Goal: Use online tool/utility: Use online tool/utility

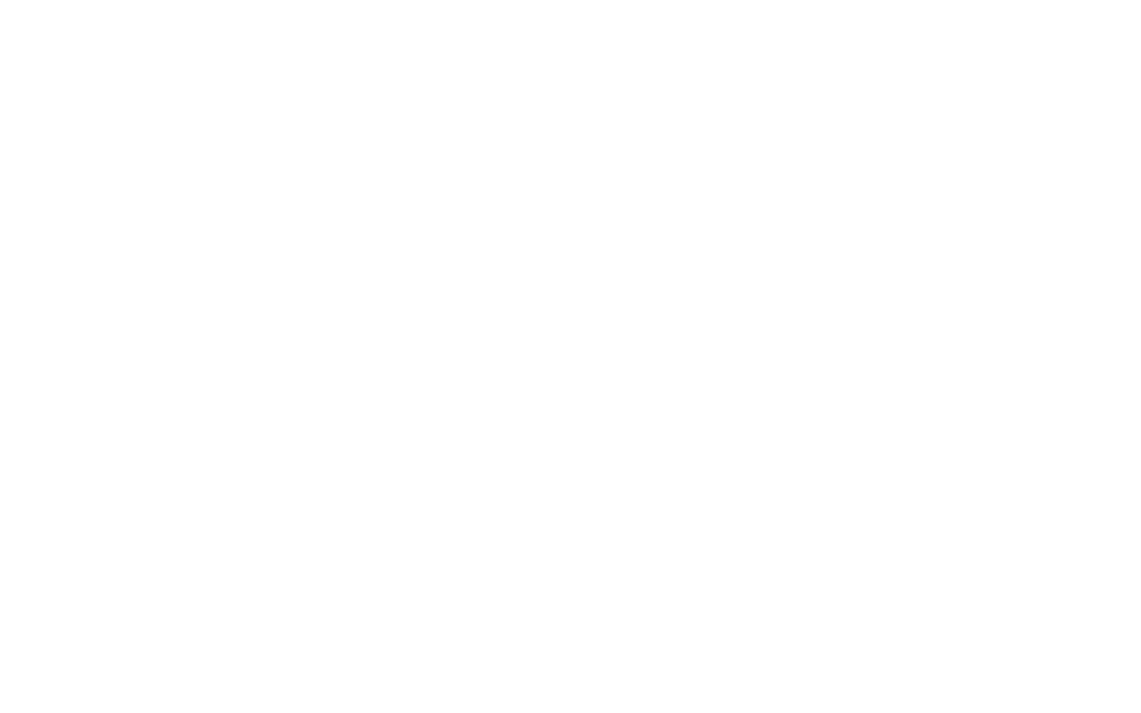
click at [475, 289] on div at bounding box center [570, 356] width 1141 height 713
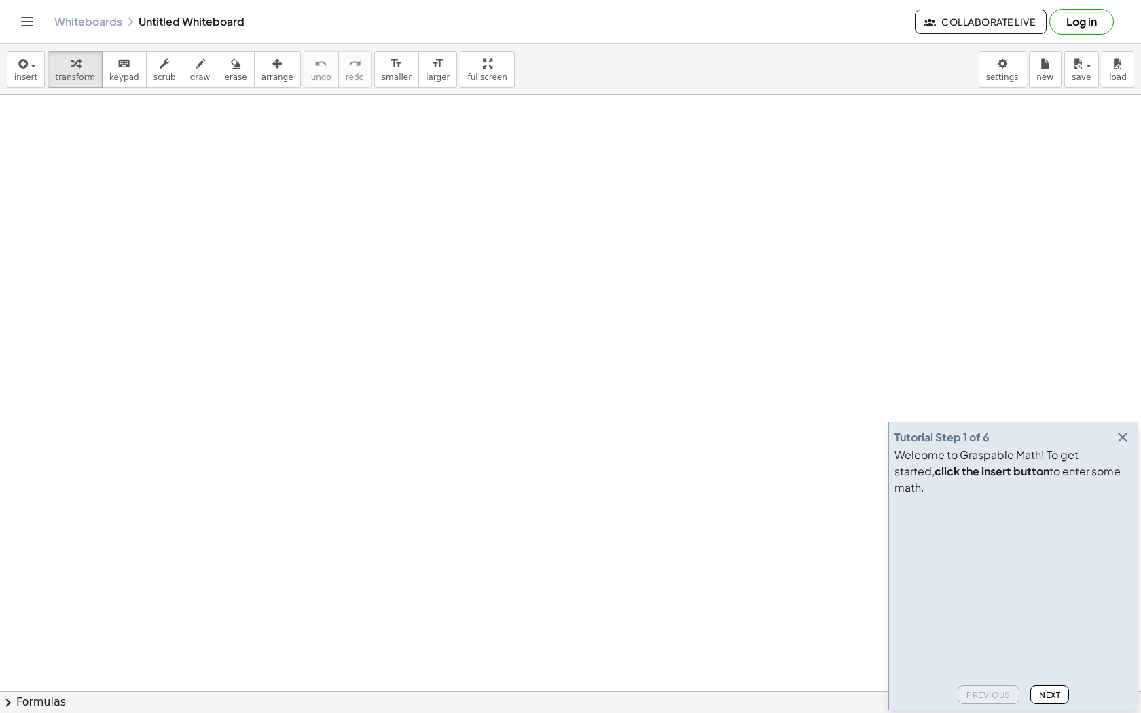
drag, startPoint x: 193, startPoint y: 286, endPoint x: 238, endPoint y: 331, distance: 64.3
click at [198, 79] on span "draw" at bounding box center [200, 78] width 20 height 10
drag, startPoint x: 174, startPoint y: 130, endPoint x: 215, endPoint y: 217, distance: 96.3
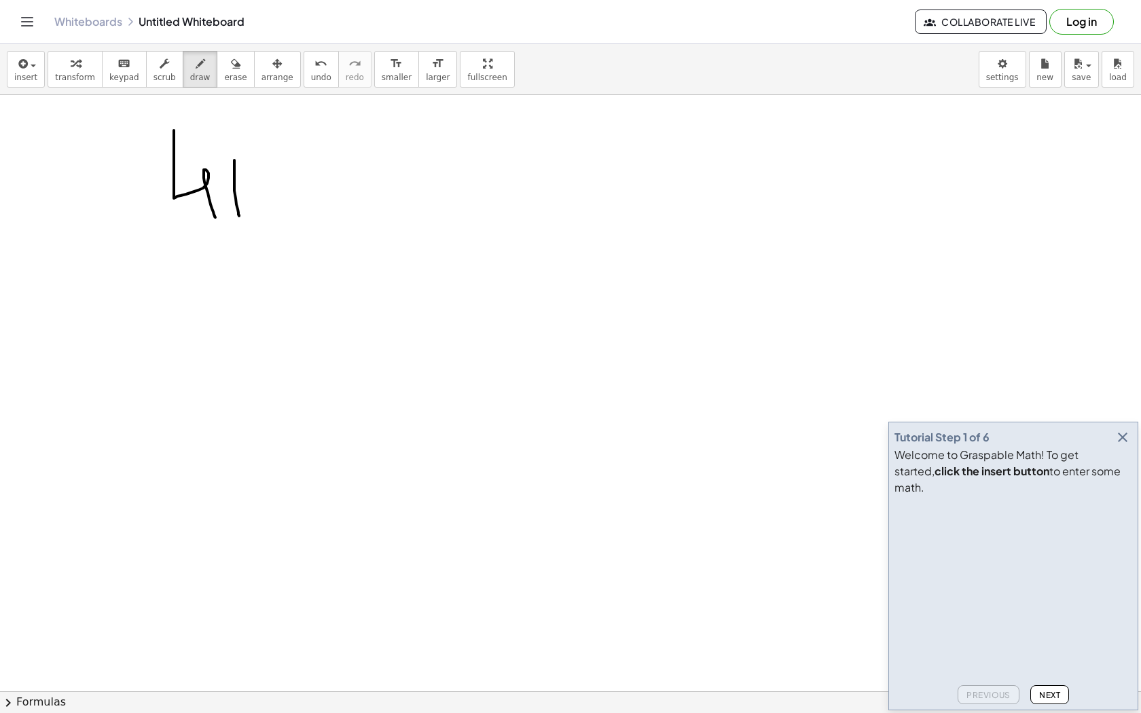
drag, startPoint x: 234, startPoint y: 160, endPoint x: 239, endPoint y: 215, distance: 54.5
drag, startPoint x: 223, startPoint y: 197, endPoint x: 236, endPoint y: 197, distance: 12.9
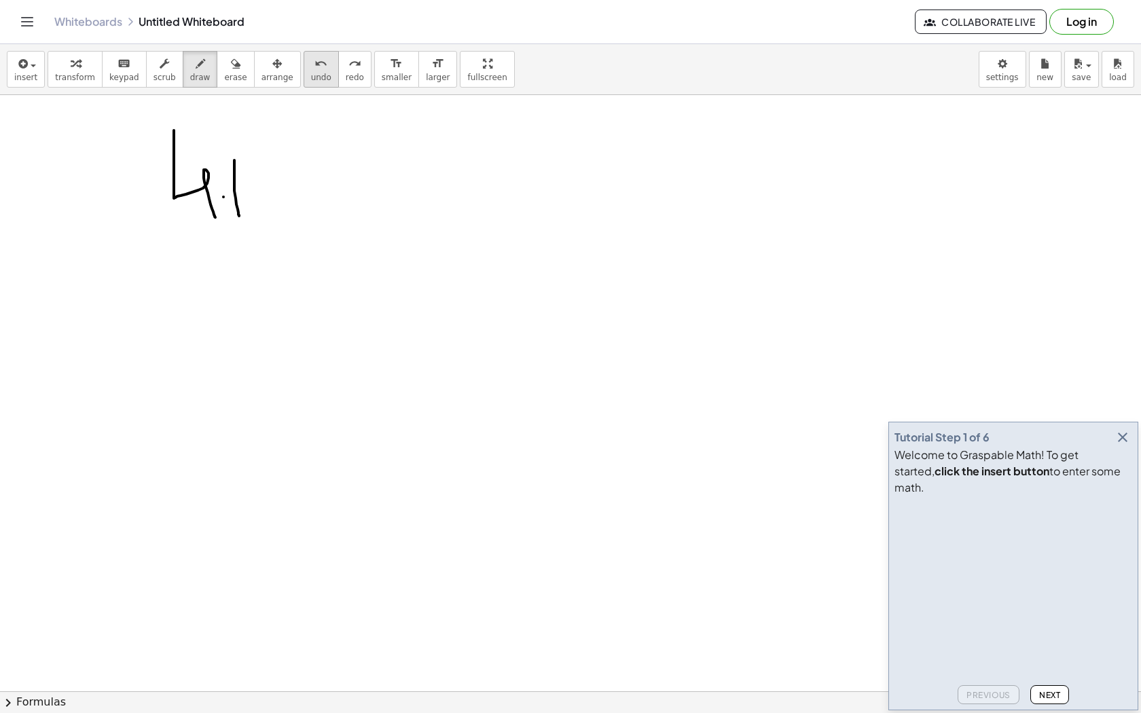
click at [311, 69] on div "undo" at bounding box center [321, 63] width 20 height 16
click at [1124, 445] on icon "button" at bounding box center [1122, 437] width 16 height 16
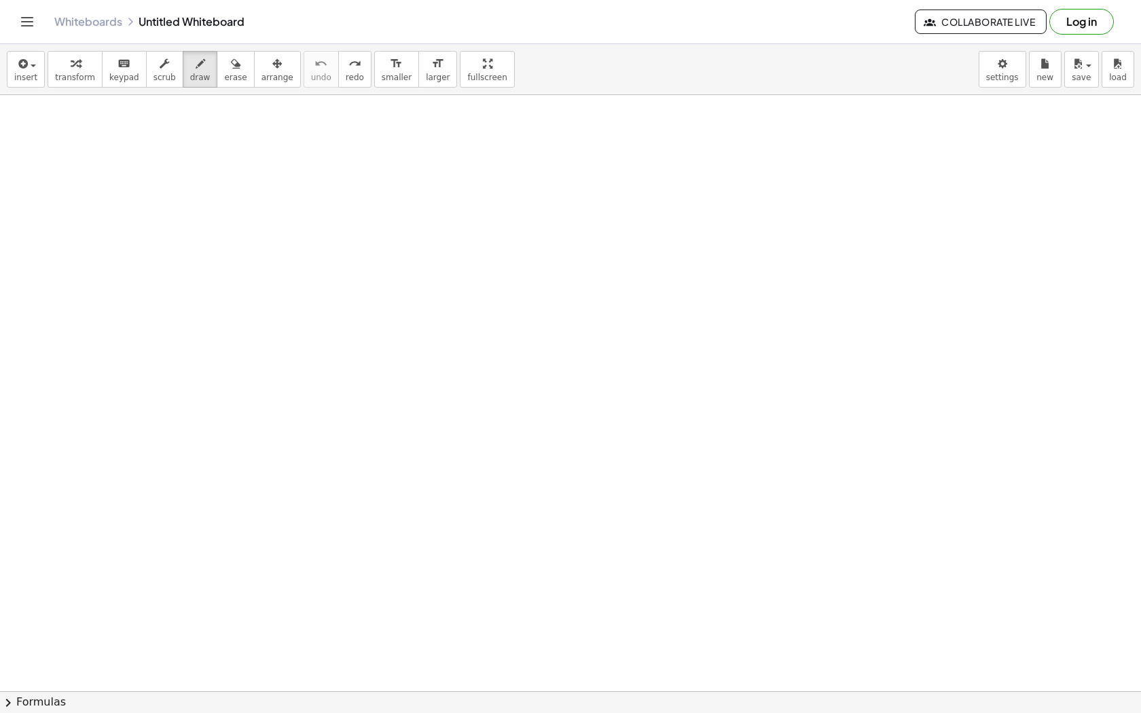
click at [118, 76] on span "keypad" at bounding box center [124, 78] width 30 height 10
click at [117, 75] on span "keypad" at bounding box center [124, 78] width 30 height 10
click at [118, 73] on span "keypad" at bounding box center [124, 78] width 30 height 10
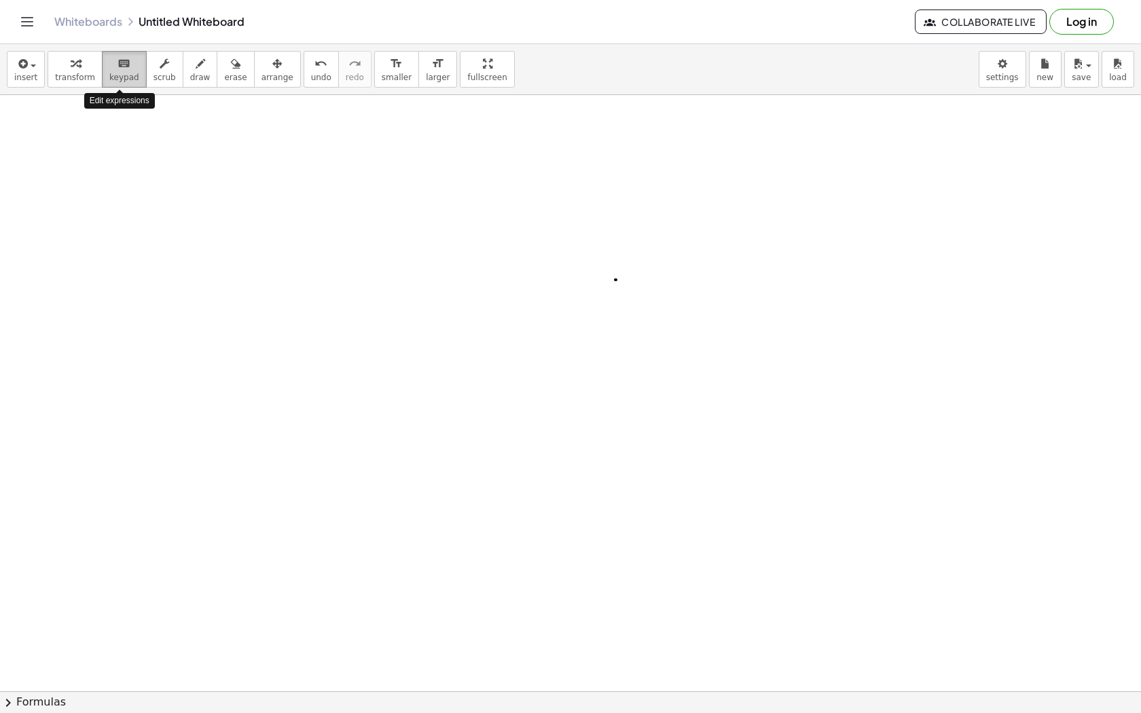
click at [119, 73] on span "keypad" at bounding box center [124, 78] width 30 height 10
drag, startPoint x: 151, startPoint y: 151, endPoint x: 216, endPoint y: 298, distance: 160.2
click at [230, 75] on span "erase" at bounding box center [235, 78] width 22 height 10
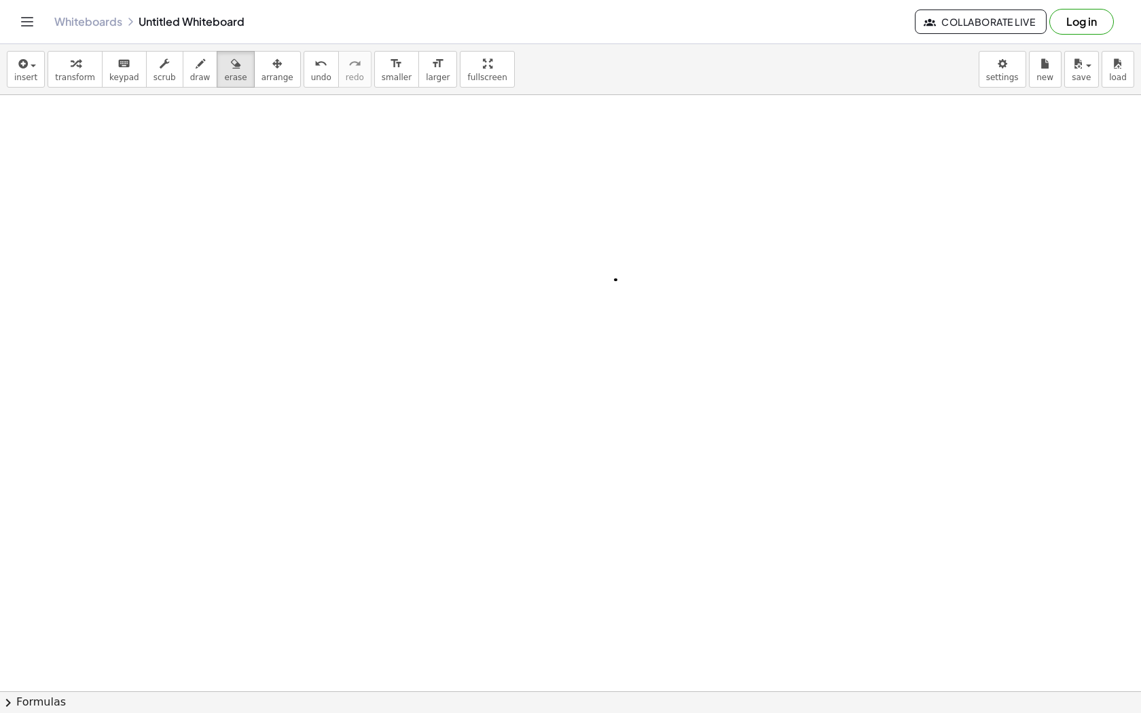
click at [109, 64] on div "keyboard" at bounding box center [124, 63] width 30 height 16
click at [79, 64] on div "button" at bounding box center [75, 63] width 40 height 16
click at [123, 67] on icon "keyboard" at bounding box center [123, 64] width 13 height 16
drag, startPoint x: 151, startPoint y: 221, endPoint x: 185, endPoint y: 313, distance: 98.0
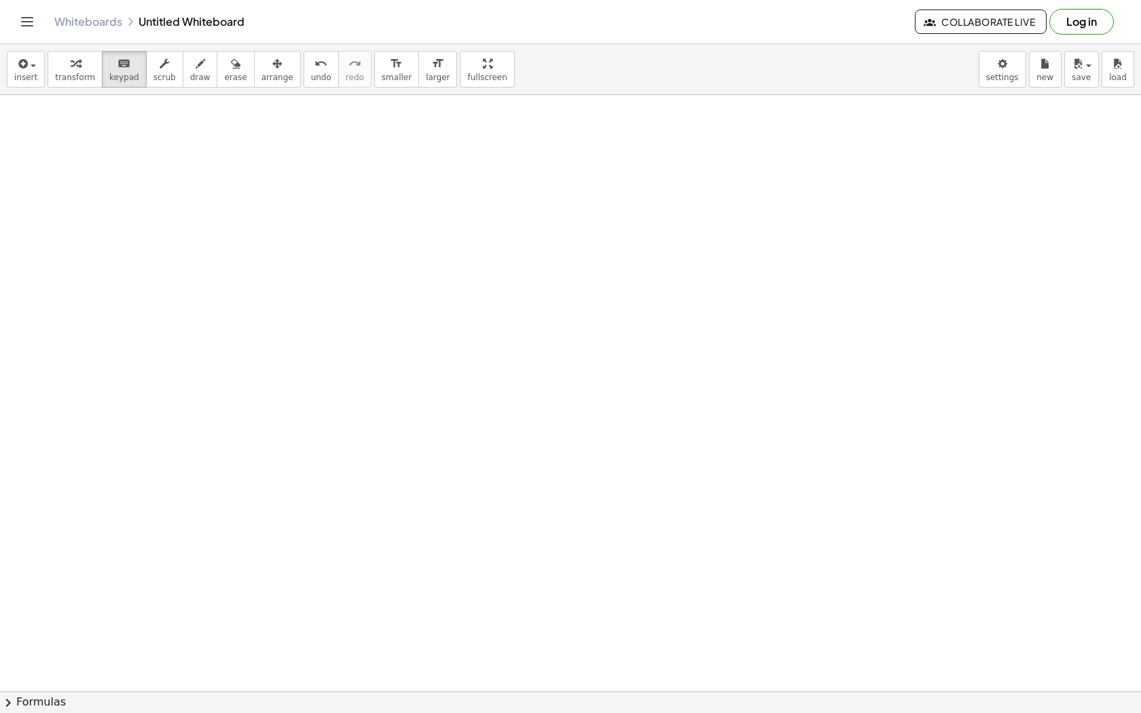
drag, startPoint x: 138, startPoint y: 151, endPoint x: 189, endPoint y: 193, distance: 66.5
click at [384, 77] on span "smaller" at bounding box center [397, 78] width 30 height 10
click at [122, 65] on icon "keyboard" at bounding box center [123, 64] width 13 height 16
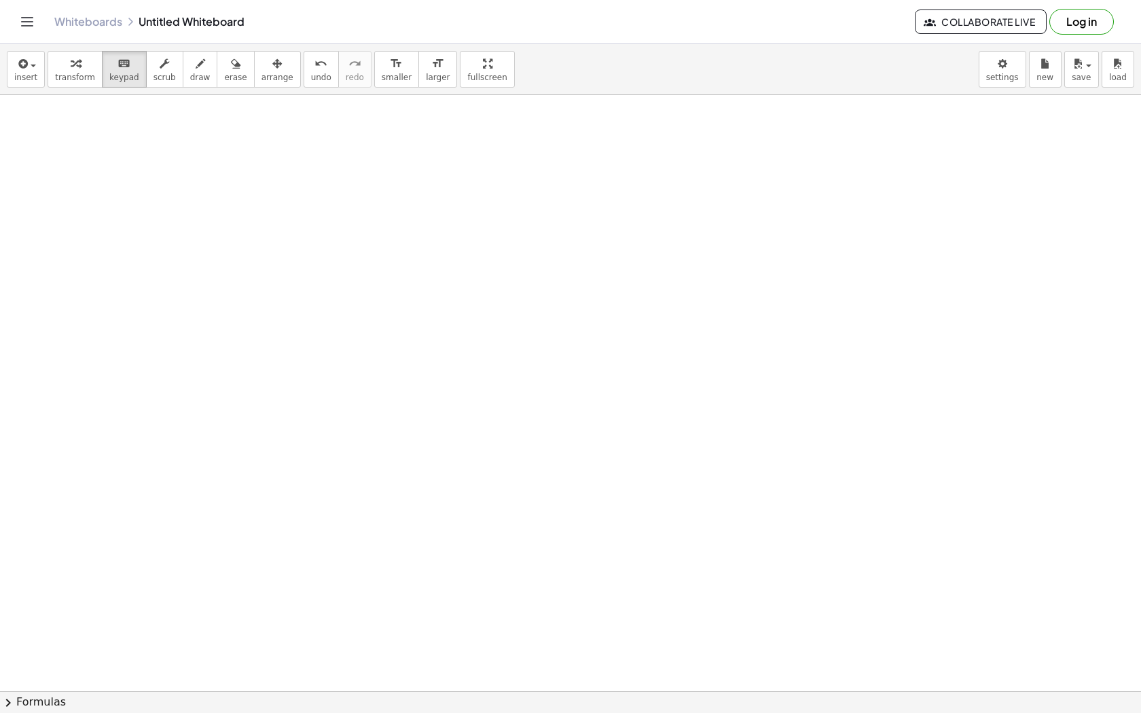
click at [382, 65] on div "format_size" at bounding box center [397, 63] width 30 height 16
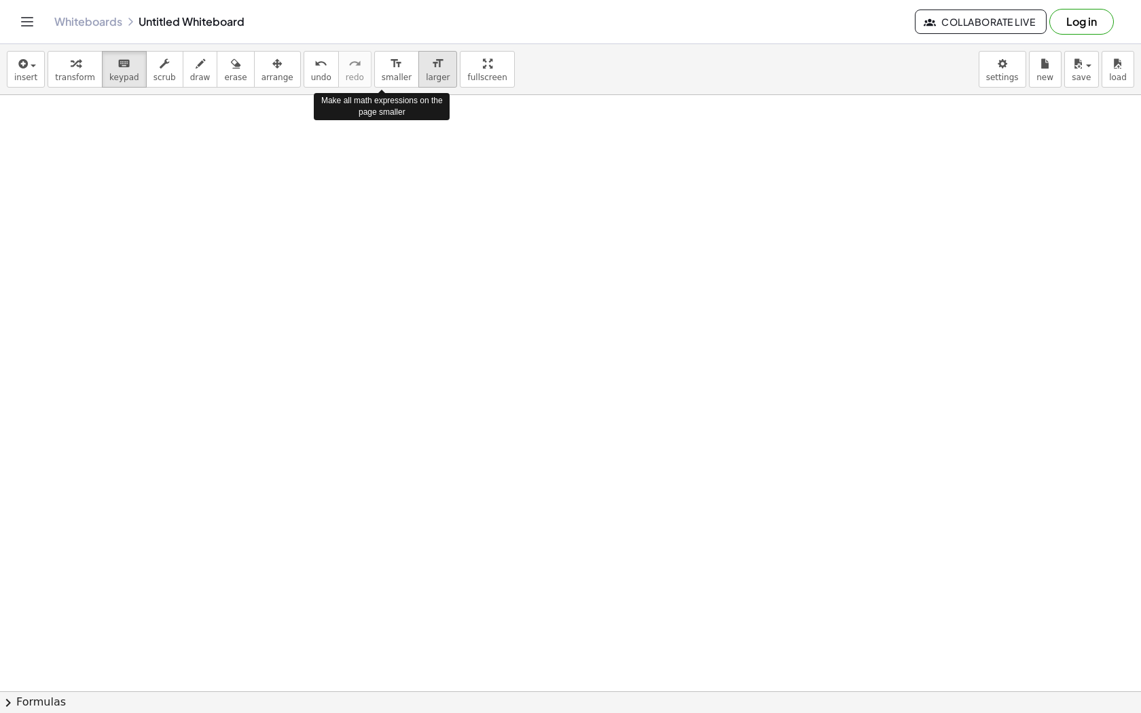
click at [418, 69] on button "format_size larger" at bounding box center [437, 69] width 39 height 37
click at [470, 67] on div "insert select one: Math Expression Function Text Youtube Video Graphing Geometr…" at bounding box center [570, 378] width 1141 height 669
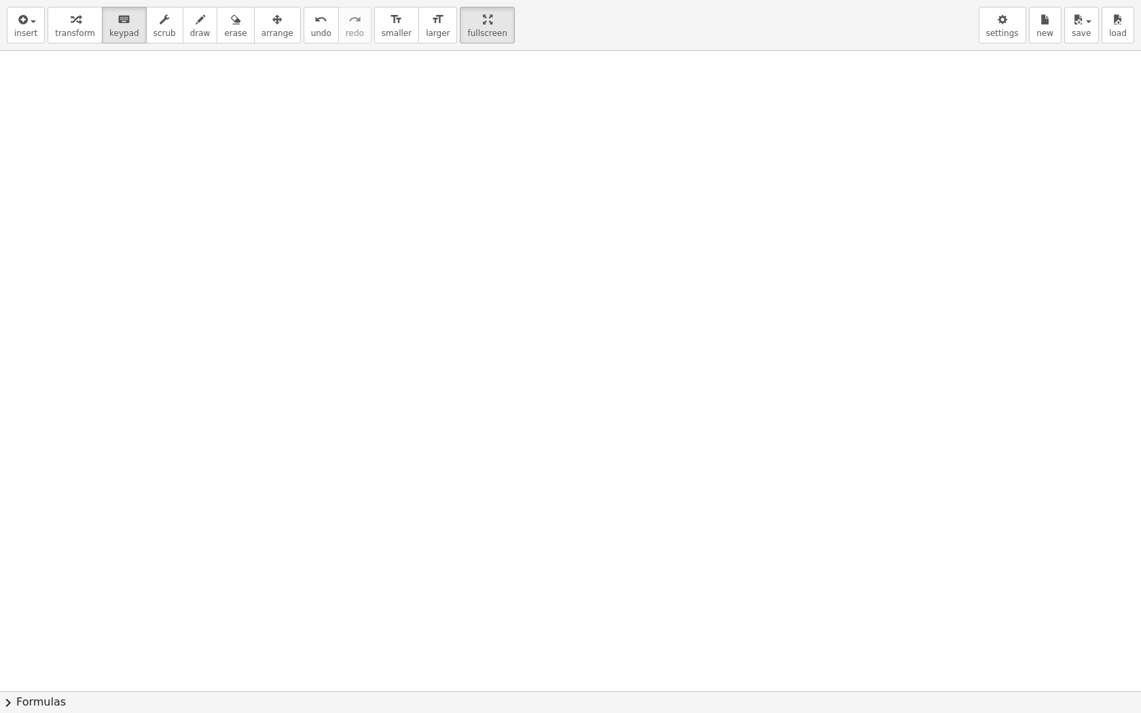
click at [468, 20] on div "Graspable Math Activities Get Started Activity Bank Assigned Work Classes White…" at bounding box center [570, 356] width 1141 height 713
